Goal: Information Seeking & Learning: Learn about a topic

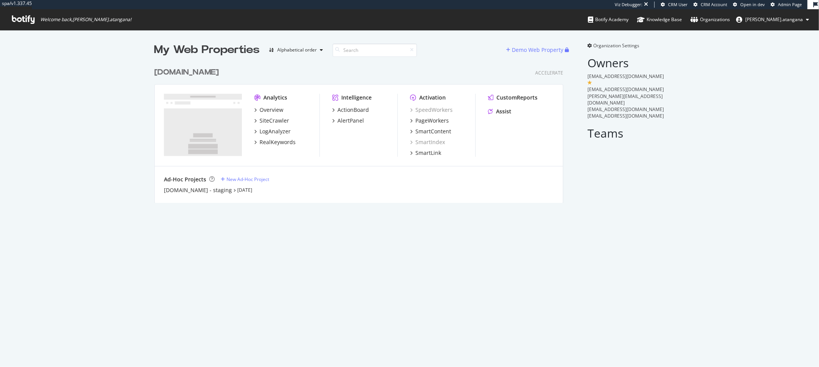
scroll to position [139, 408]
click at [259, 121] on div "SiteCrawler" at bounding box center [274, 121] width 30 height 8
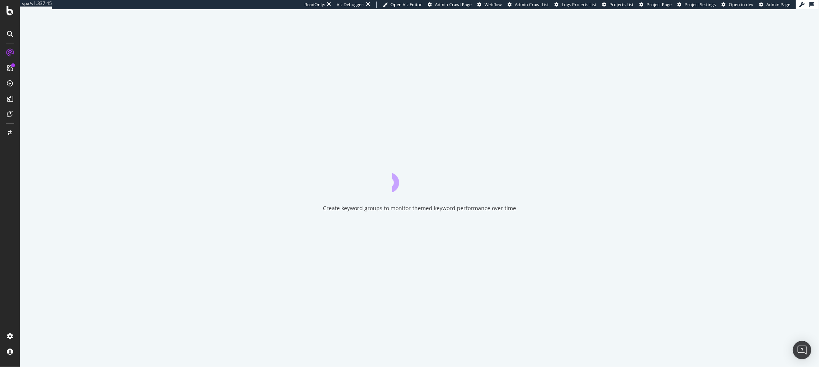
click at [10, 33] on icon at bounding box center [10, 34] width 6 height 6
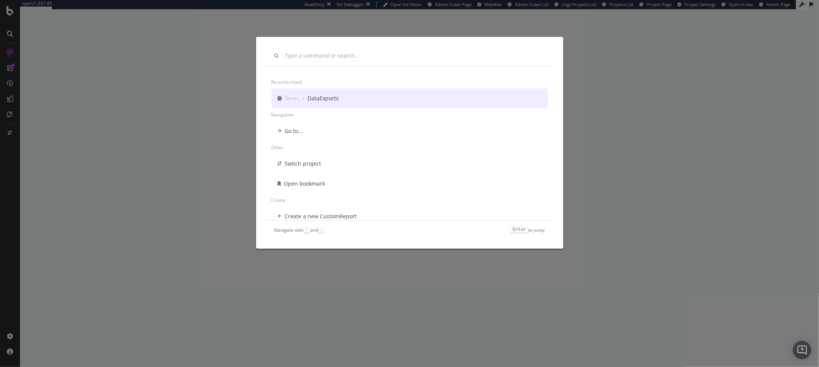
click at [48, 57] on div "Recently used Go to... › DataExports Navigation Go to... Other Switch project O…" at bounding box center [409, 183] width 819 height 367
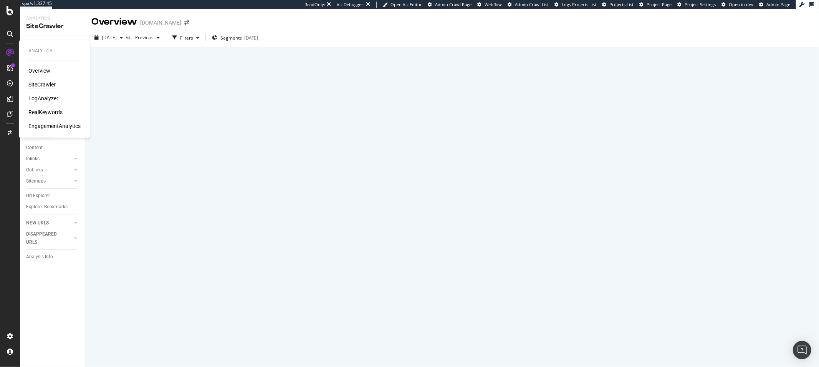
click at [43, 71] on div "Overview" at bounding box center [39, 71] width 22 height 8
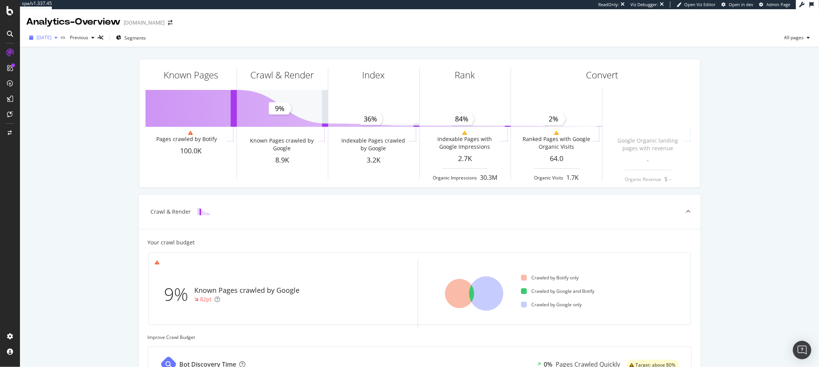
click at [51, 39] on span "2025 Sep. 15th" at bounding box center [43, 37] width 15 height 7
click at [69, 79] on div "2025 Sep. 1st" at bounding box center [58, 79] width 43 height 7
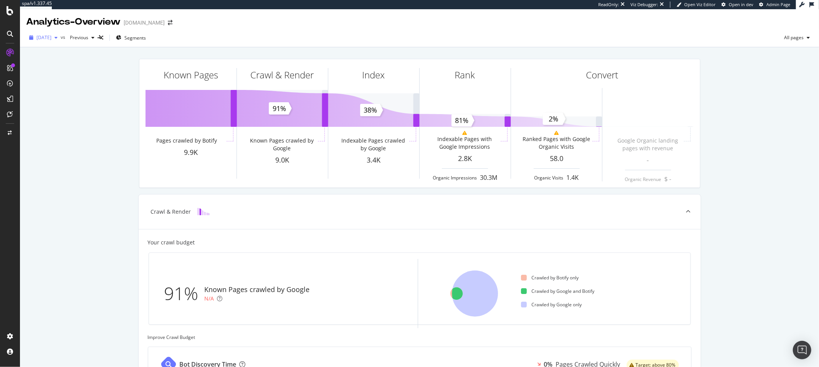
click at [61, 33] on div "2025 Sep. 1st" at bounding box center [43, 38] width 35 height 12
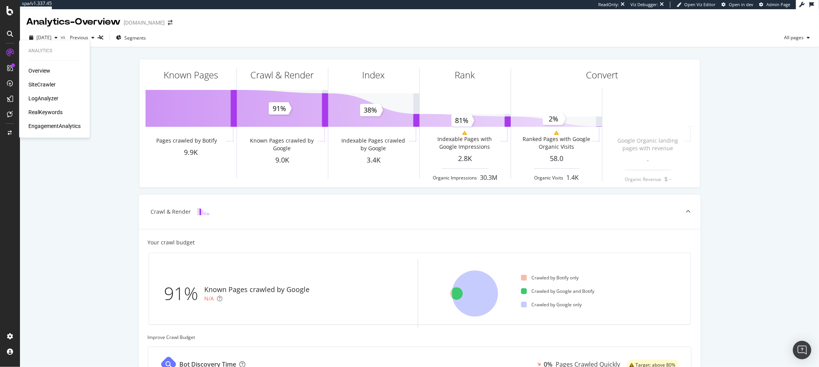
click at [34, 84] on div "SiteCrawler" at bounding box center [41, 85] width 27 height 8
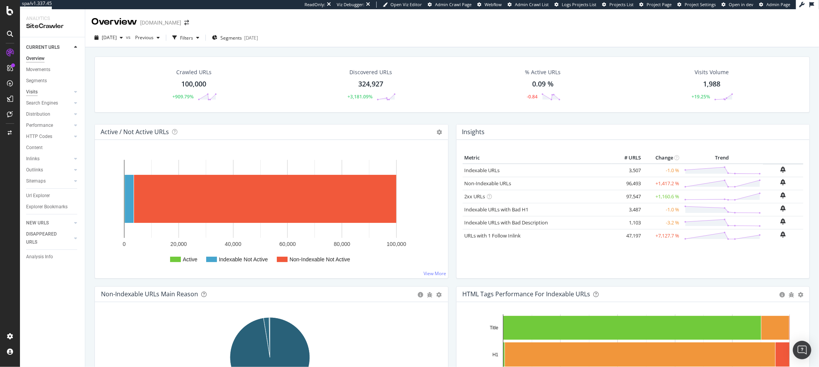
click at [33, 89] on div "Visits" at bounding box center [32, 92] width 12 height 8
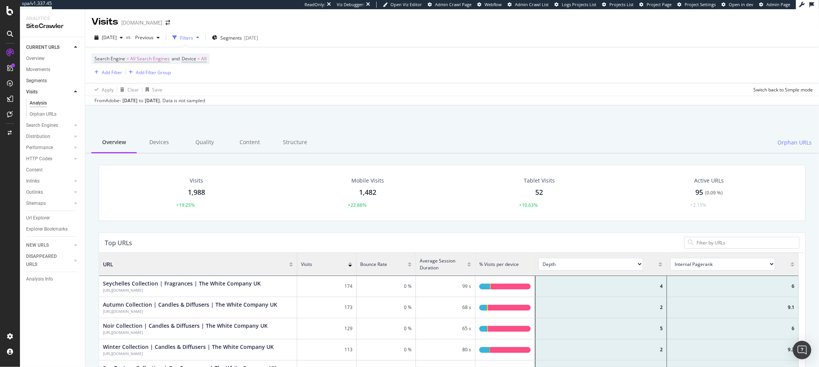
scroll to position [224, 693]
click at [40, 129] on div "EngagementAnalytics" at bounding box center [54, 126] width 52 height 8
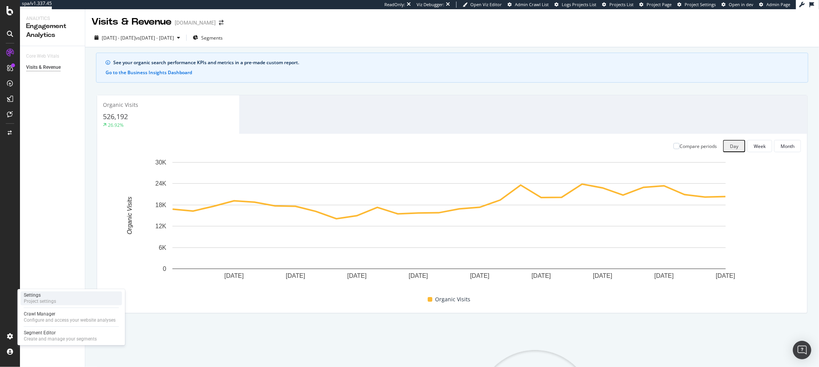
click at [38, 296] on div "Settings" at bounding box center [40, 295] width 32 height 6
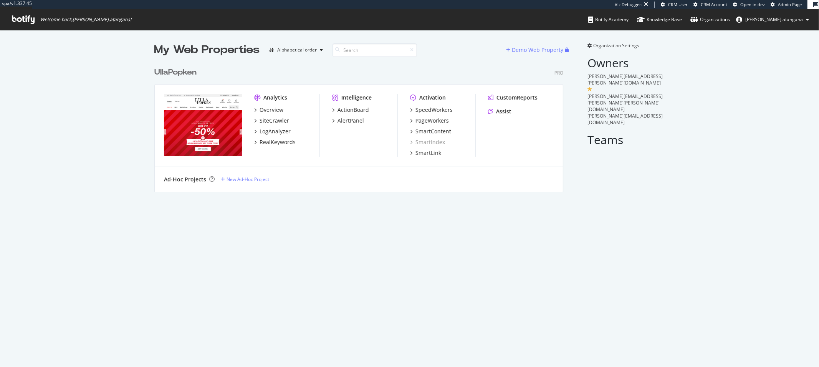
scroll to position [128, 408]
click at [268, 111] on div "Overview" at bounding box center [271, 110] width 24 height 8
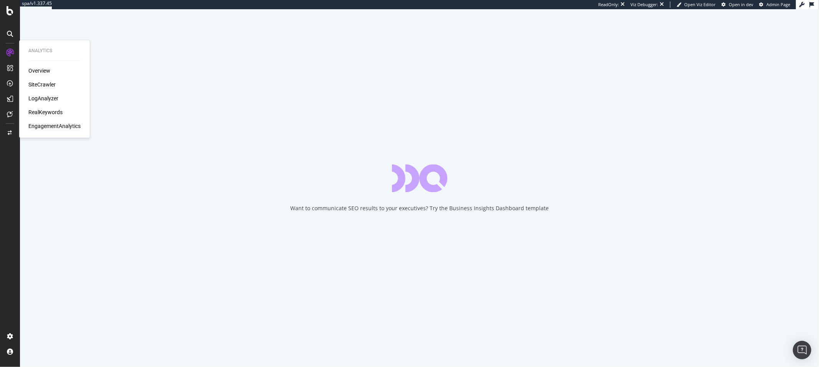
click at [53, 126] on div "EngagementAnalytics" at bounding box center [54, 126] width 52 height 8
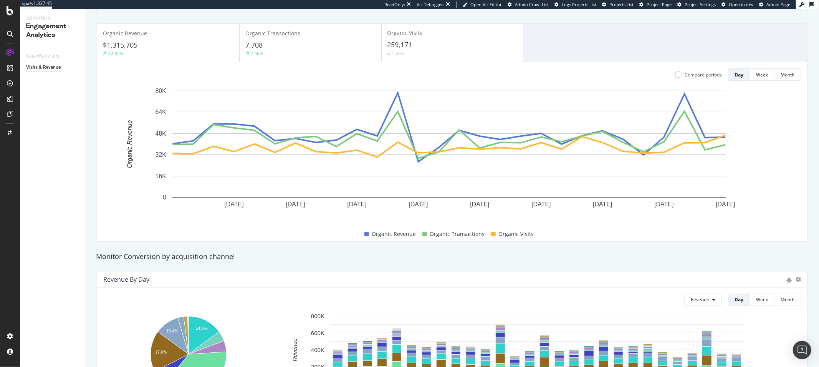
scroll to position [61, 0]
